Goal: Information Seeking & Learning: Understand process/instructions

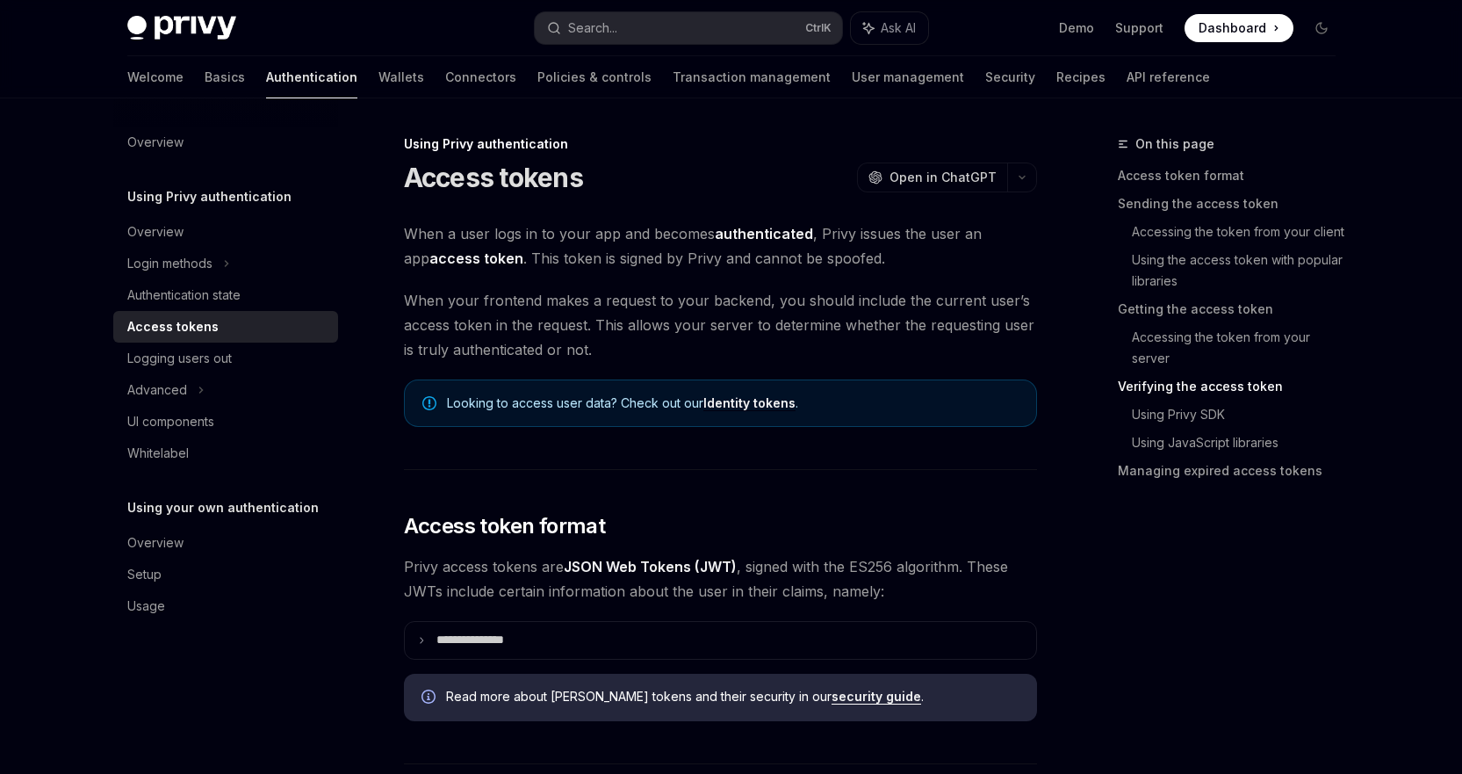
scroll to position [2489, 0]
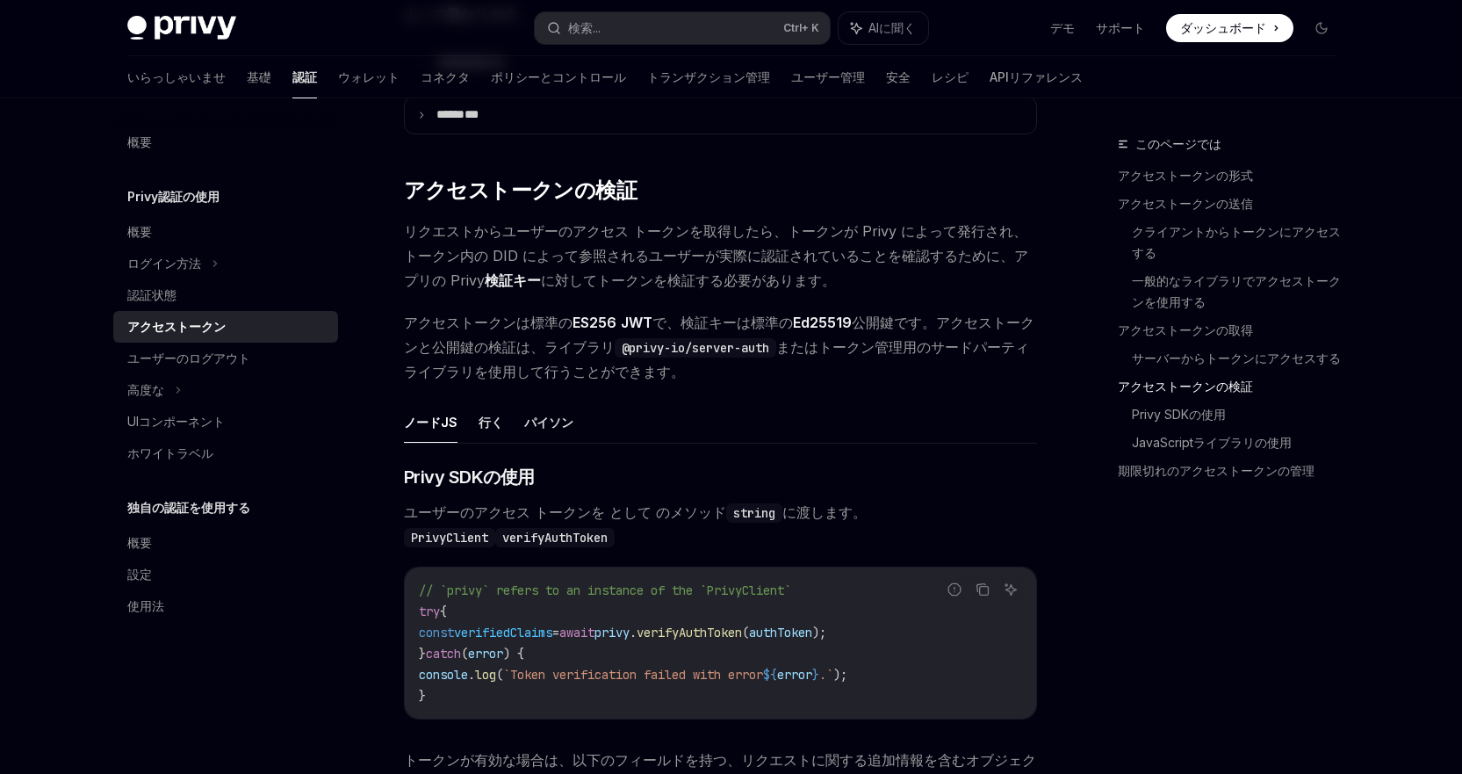
type textarea "*"
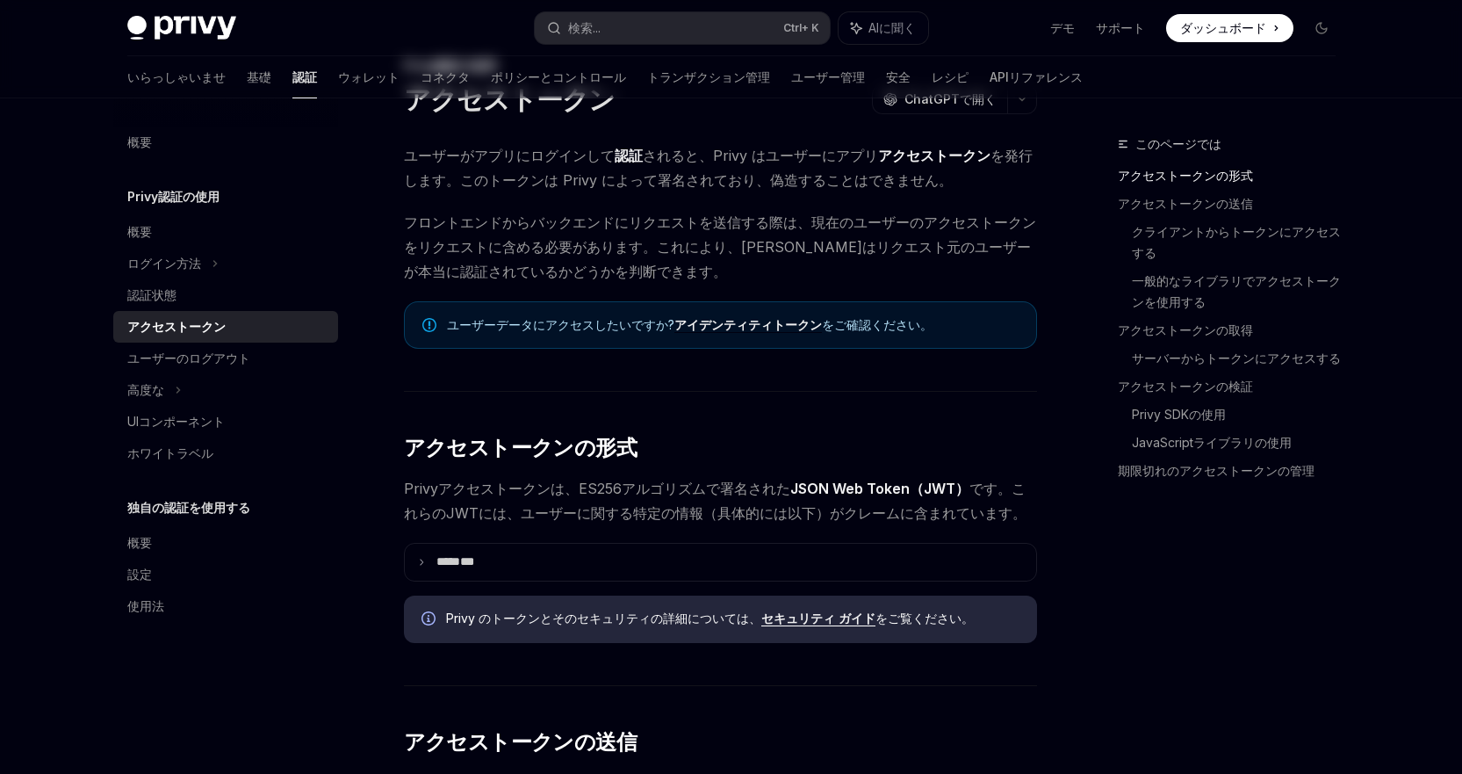
scroll to position [0, 0]
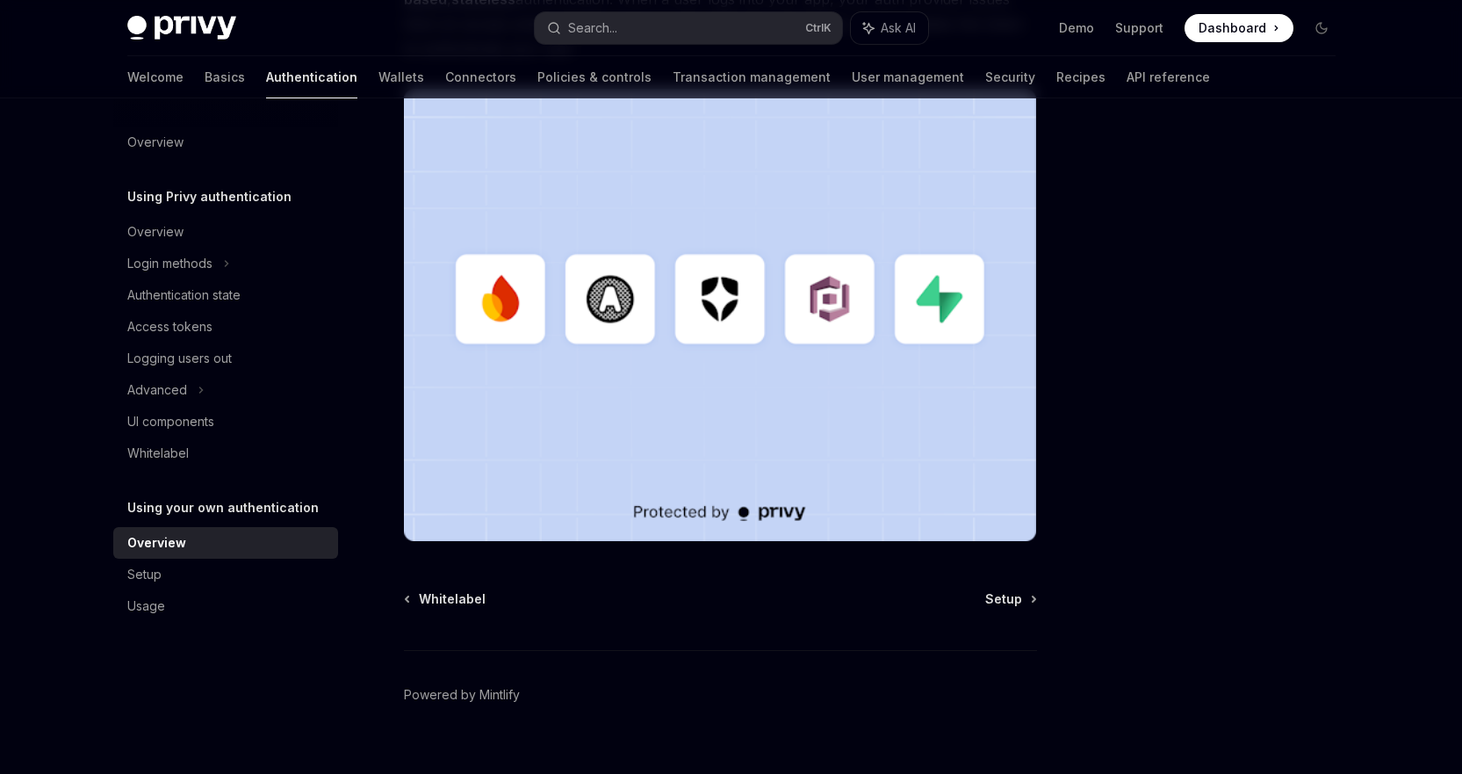
scroll to position [477, 0]
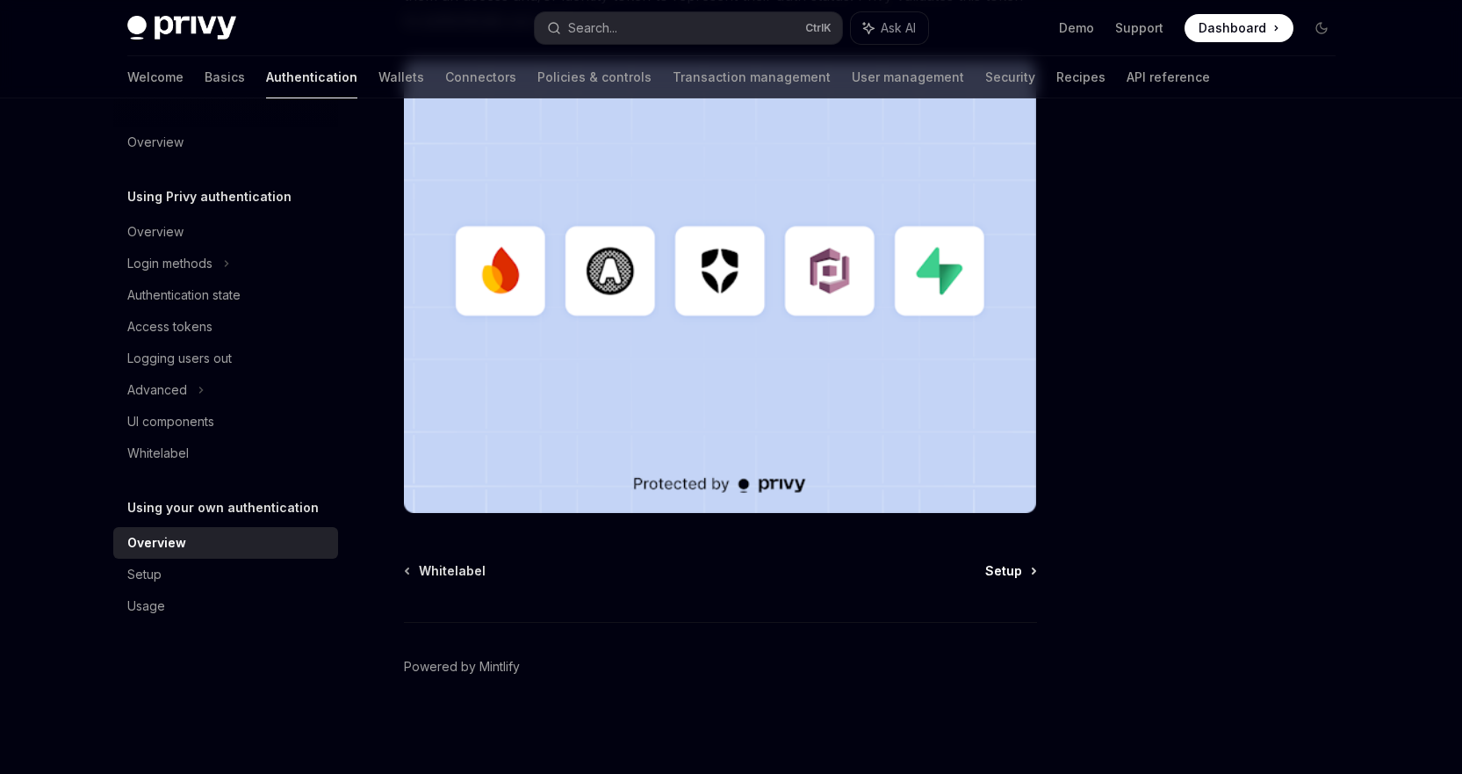
click at [990, 563] on span "Setup" at bounding box center [1003, 571] width 37 height 18
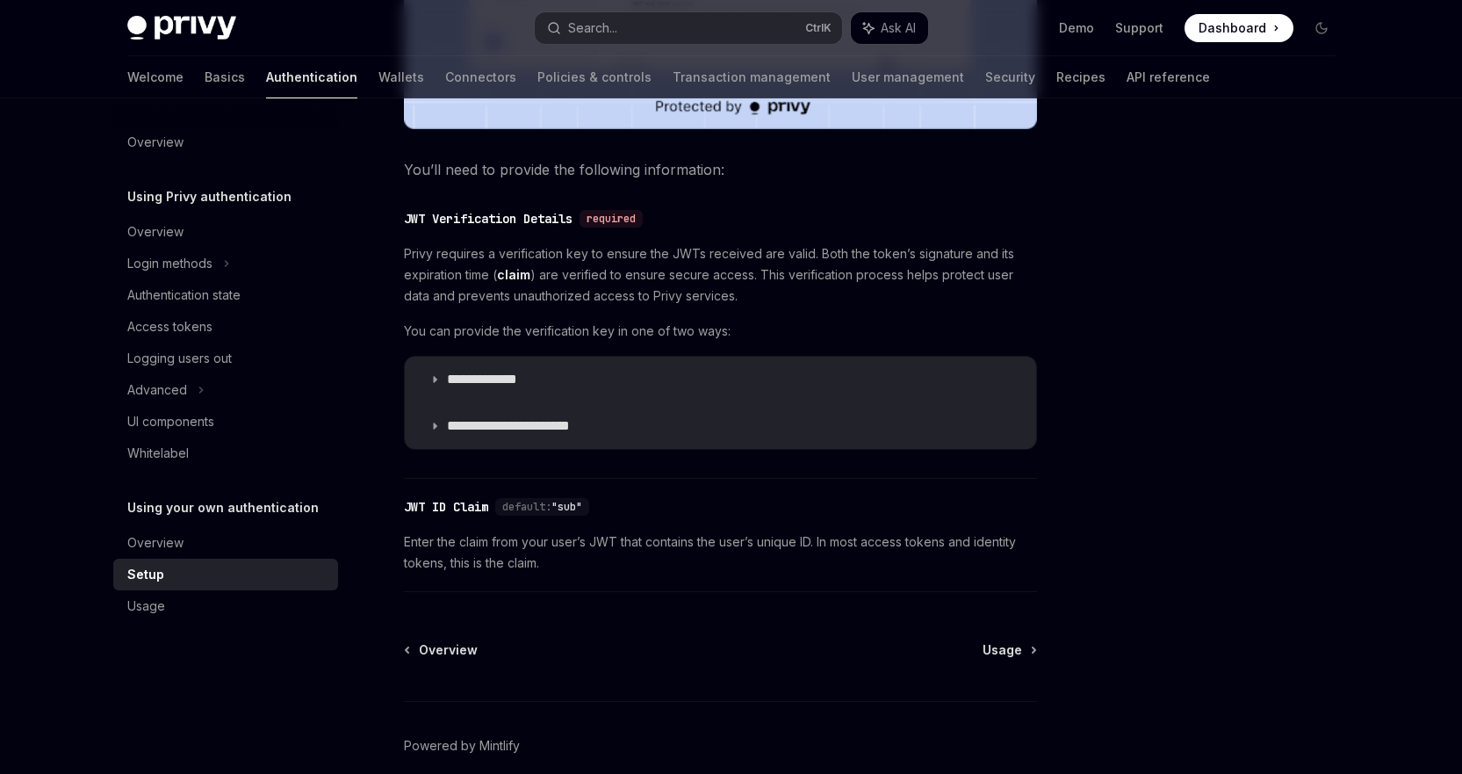
scroll to position [869, 0]
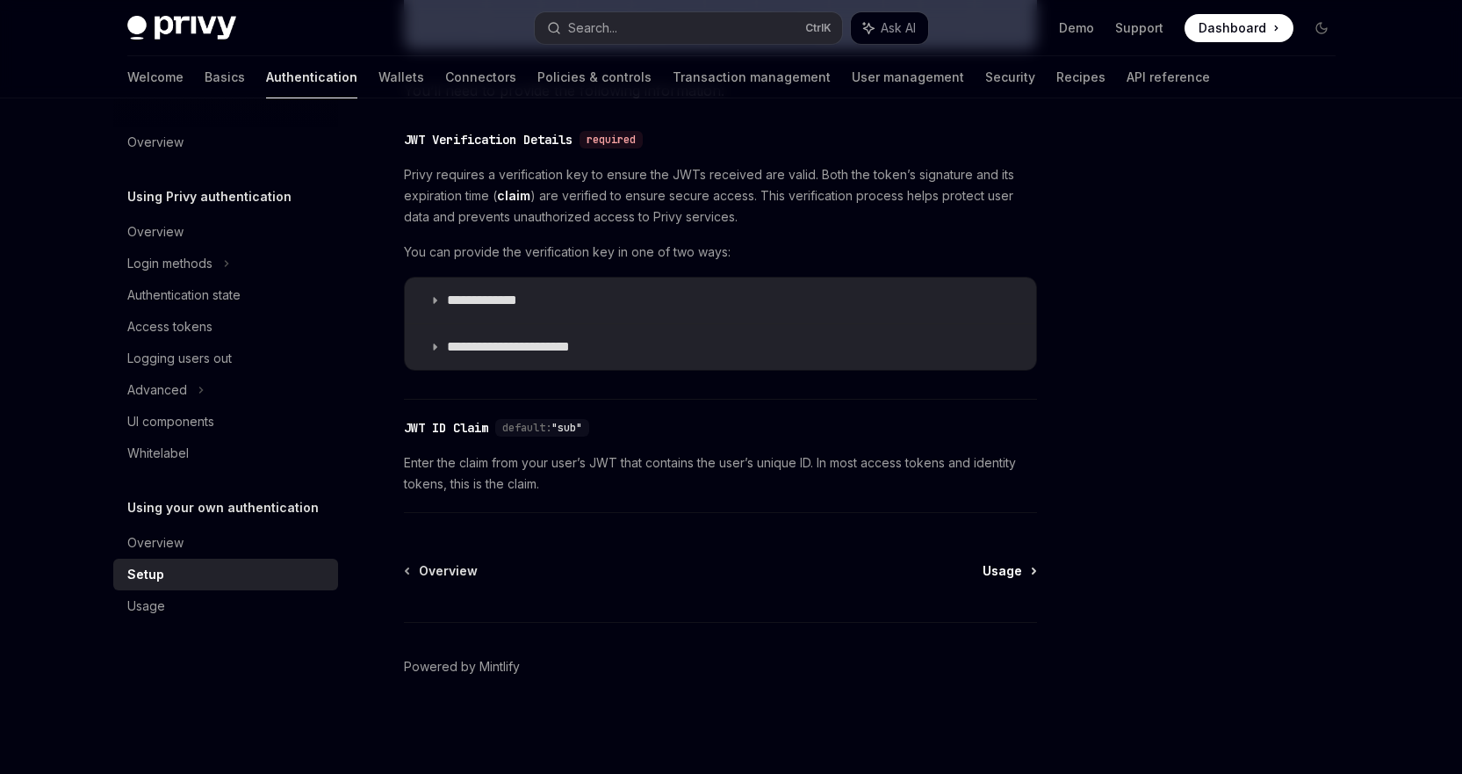
click at [992, 566] on span "Usage" at bounding box center [1003, 571] width 40 height 18
type textarea "*"
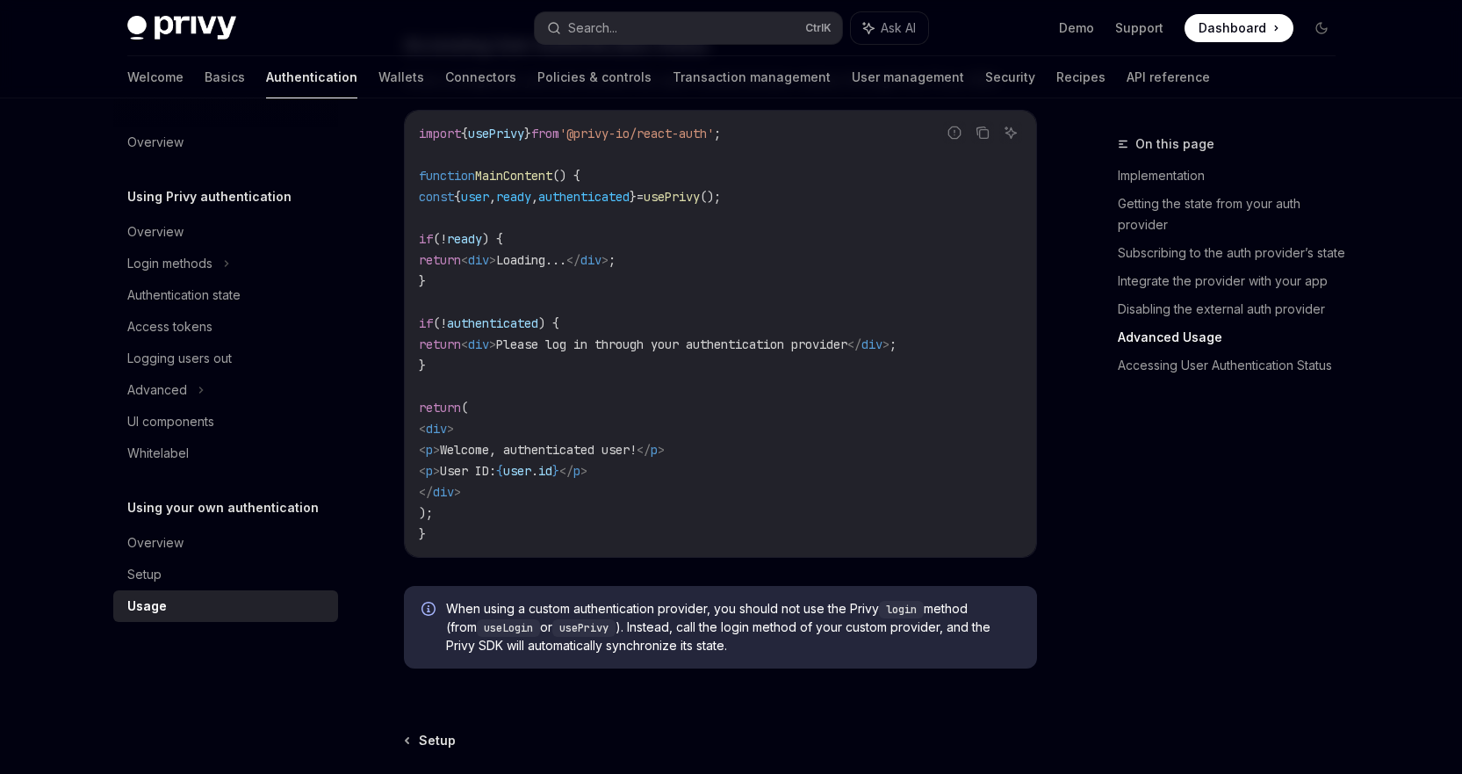
scroll to position [3703, 0]
